Goal: Task Accomplishment & Management: Manage account settings

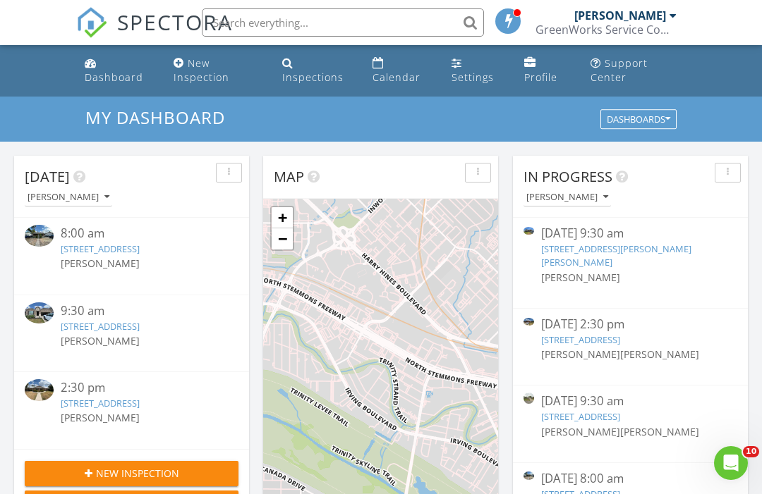
scroll to position [71, 0]
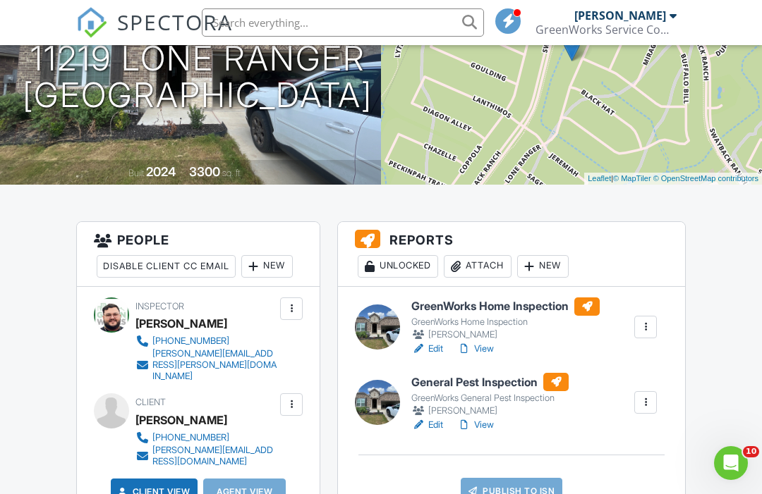
click at [483, 347] on link "View" at bounding box center [475, 349] width 37 height 14
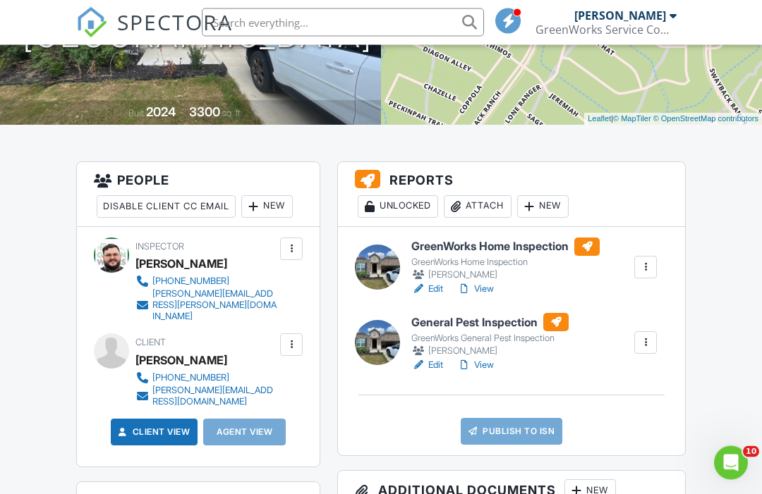
scroll to position [269, 0]
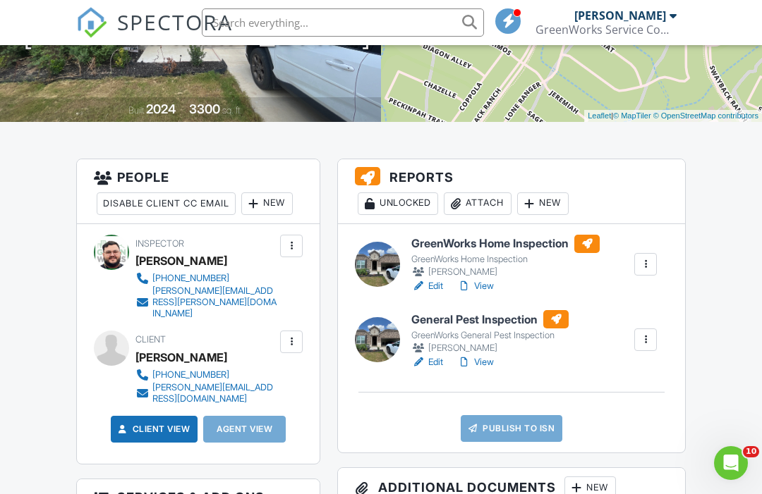
click at [480, 283] on link "View" at bounding box center [475, 286] width 37 height 14
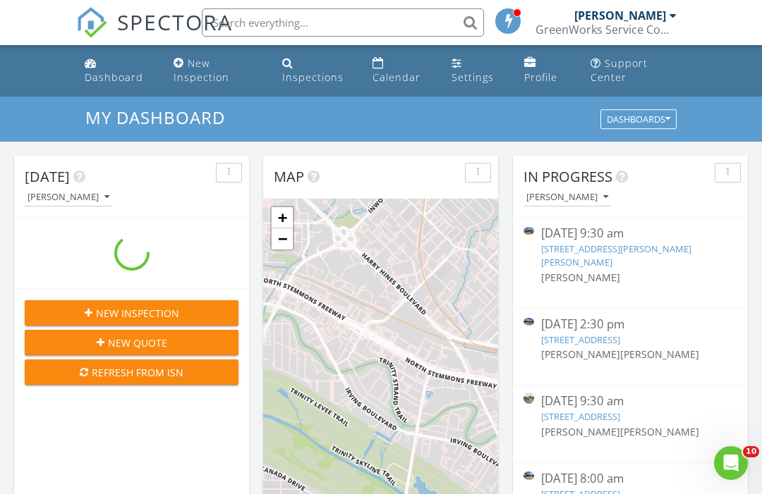
scroll to position [1284, 762]
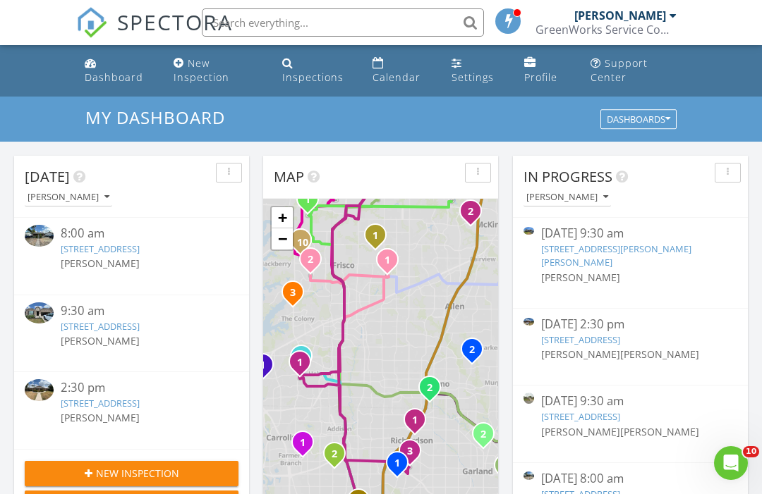
click at [195, 322] on div "9:30 am 11219 Lone Ranger, San Antonio, TX 78254 Gary Ontiveros" at bounding box center [131, 334] width 235 height 77
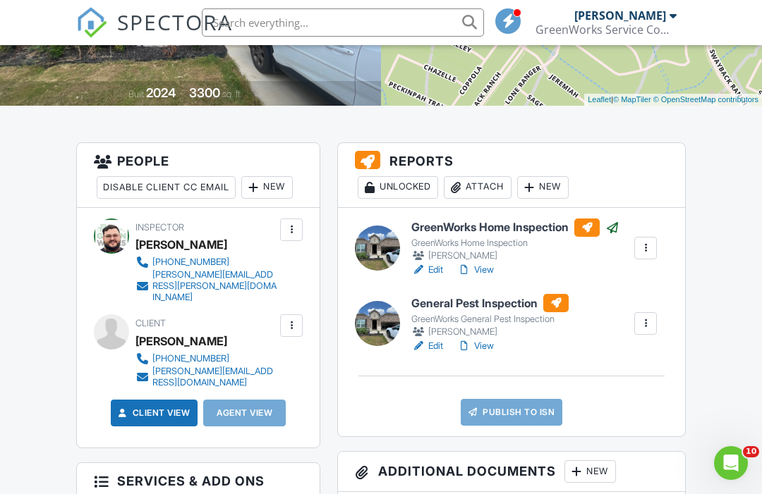
click at [480, 341] on link "View" at bounding box center [475, 346] width 37 height 14
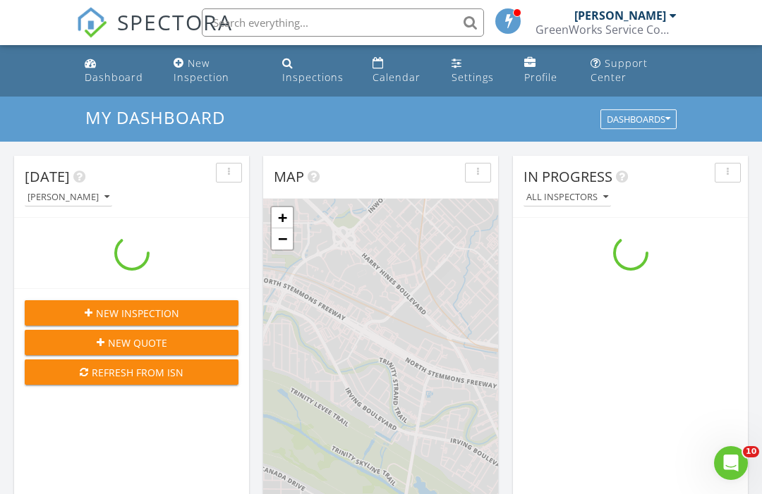
scroll to position [1284, 762]
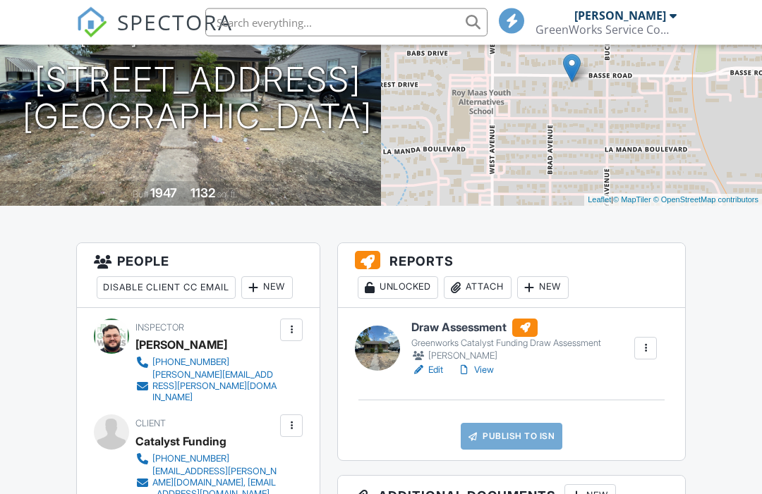
scroll to position [190, 0]
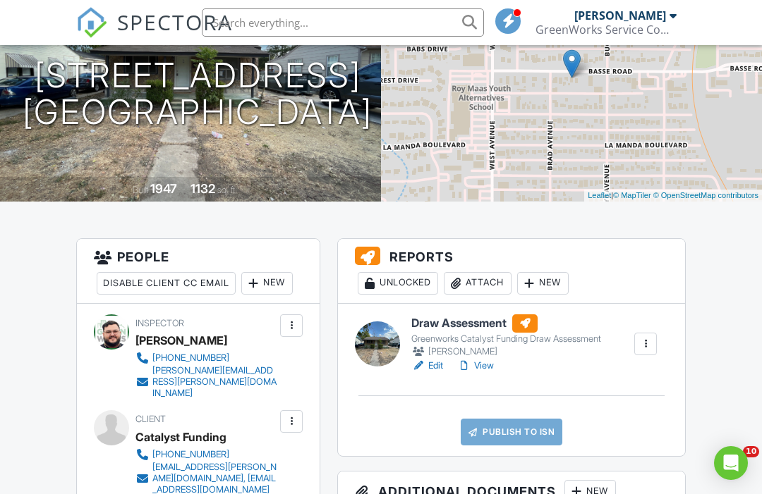
click at [484, 364] on link "View" at bounding box center [475, 366] width 37 height 14
